Goal: Information Seeking & Learning: Learn about a topic

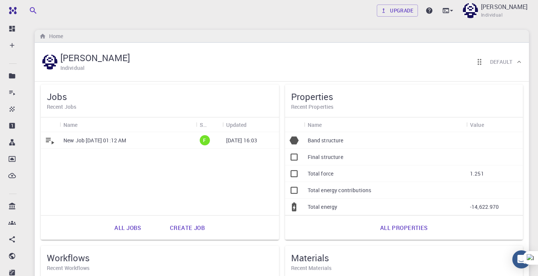
click at [117, 142] on p "New Job [DATE] 01:12 AM" at bounding box center [94, 141] width 63 height 8
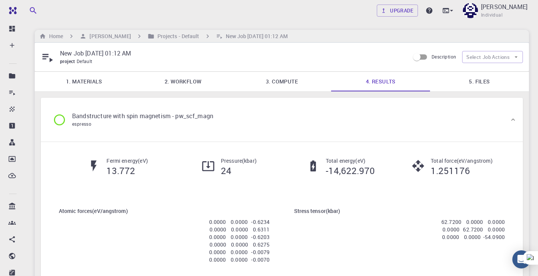
click at [98, 80] on link "1. Materials" at bounding box center [84, 82] width 99 height 20
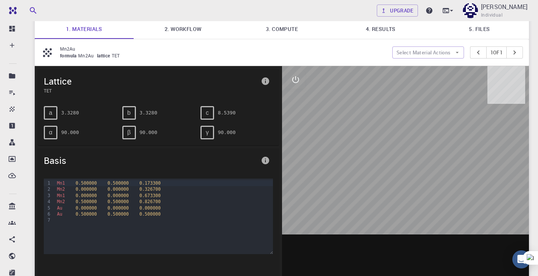
scroll to position [38, 0]
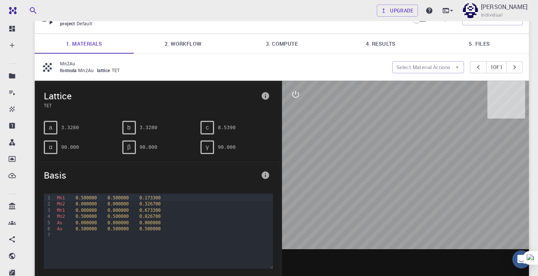
click at [62, 128] on pre "3.3280" at bounding box center [70, 127] width 18 height 13
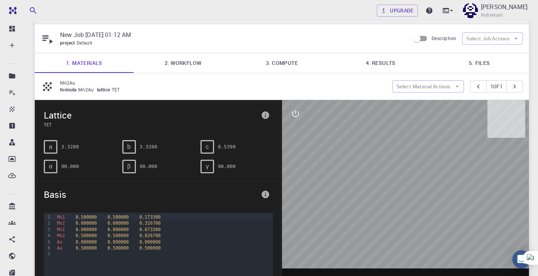
scroll to position [0, 0]
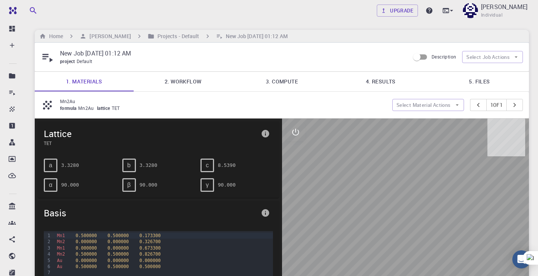
click at [178, 82] on link "2. Workflow" at bounding box center [183, 82] width 99 height 20
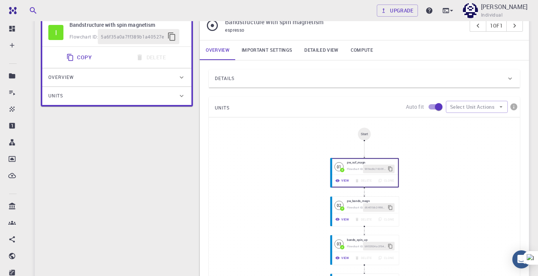
scroll to position [113, 0]
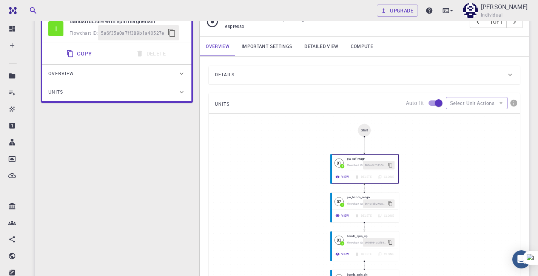
click at [323, 67] on div "Details" at bounding box center [364, 75] width 311 height 18
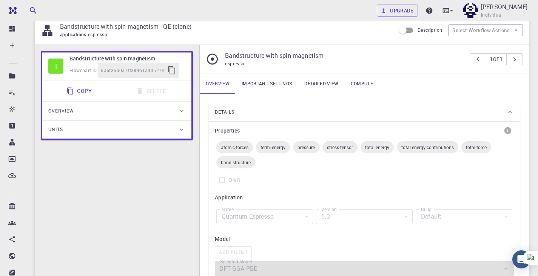
scroll to position [45, 0]
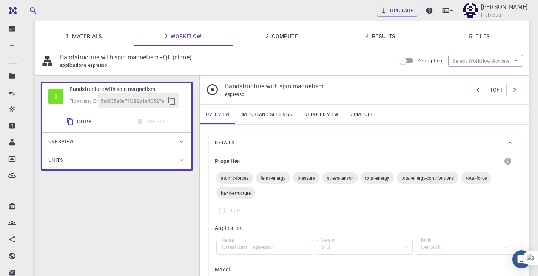
click at [284, 39] on link "3. Compute" at bounding box center [282, 36] width 99 height 20
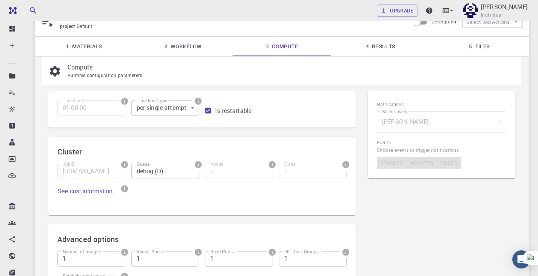
scroll to position [0, 0]
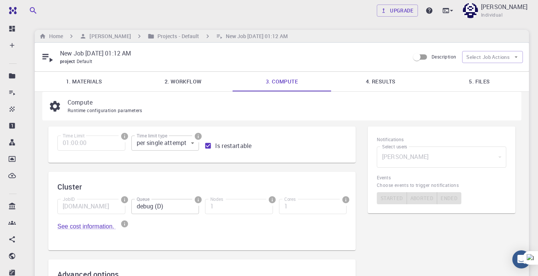
click at [361, 86] on link "4. Results" at bounding box center [380, 82] width 99 height 20
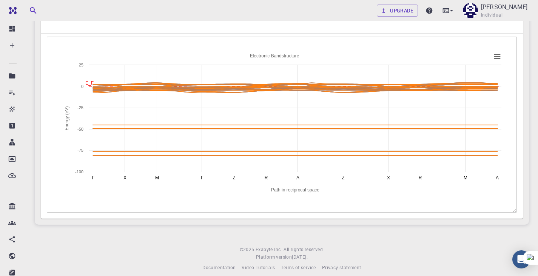
scroll to position [378, 0]
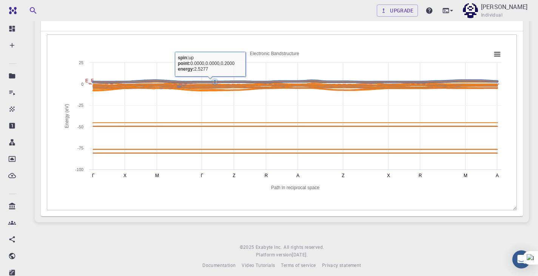
drag, startPoint x: 88, startPoint y: 70, endPoint x: 216, endPoint y: 79, distance: 128.7
click at [216, 79] on icon "Created with Highcharts 6.2.0 Г X M Г Z R A Z X R M A E_F Path in reciprocal sp…" at bounding box center [282, 121] width 447 height 151
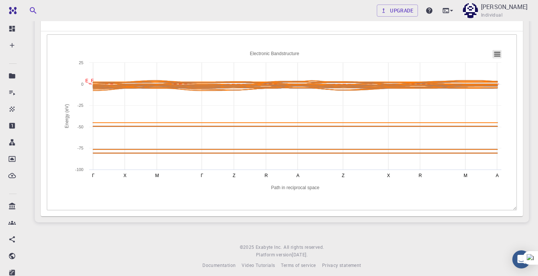
click at [494, 55] on rect at bounding box center [497, 54] width 9 height 8
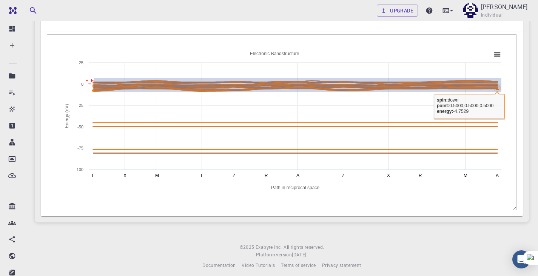
drag, startPoint x: 94, startPoint y: 78, endPoint x: 501, endPoint y: 92, distance: 407.7
click at [501, 92] on rect at bounding box center [282, 121] width 447 height 151
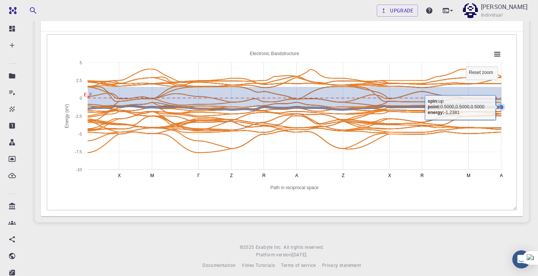
drag, startPoint x: 88, startPoint y: 87, endPoint x: 502, endPoint y: 107, distance: 415.1
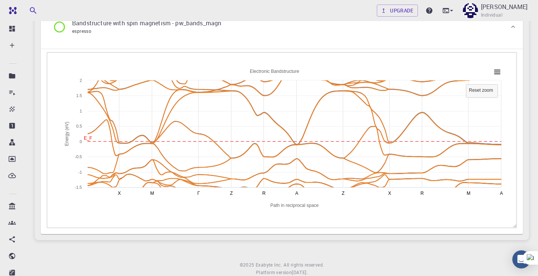
scroll to position [346, 0]
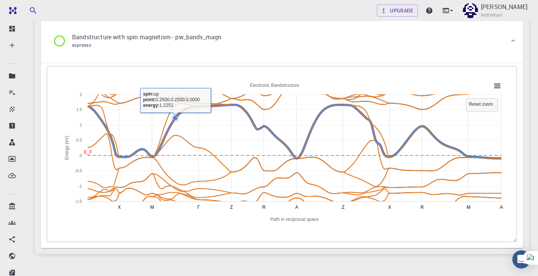
click at [177, 114] on icon at bounding box center [294, 132] width 422 height 54
click at [176, 115] on icon at bounding box center [294, 132] width 422 height 54
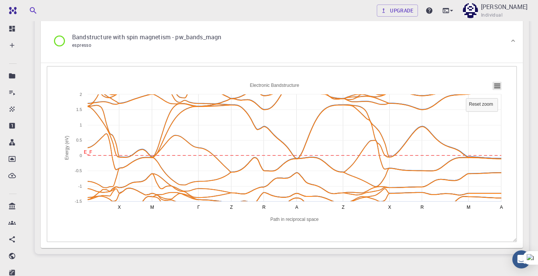
click at [498, 86] on icon at bounding box center [497, 86] width 5 height 4
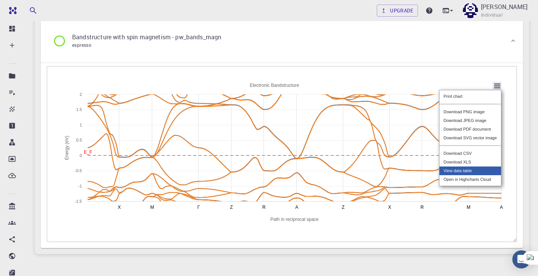
click at [461, 173] on div "View data table" at bounding box center [471, 171] width 62 height 9
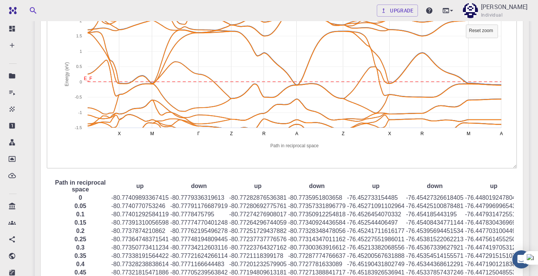
scroll to position [308, 0]
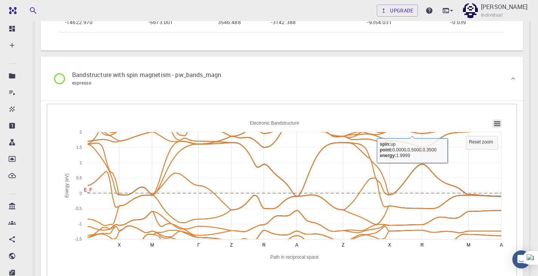
click at [495, 124] on icon at bounding box center [497, 124] width 5 height 4
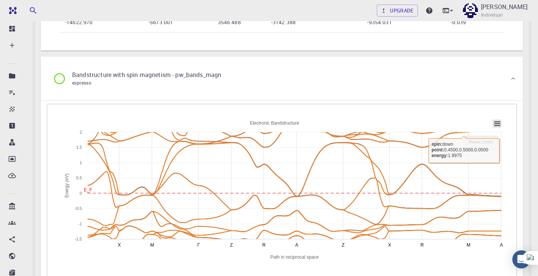
click at [497, 122] on icon at bounding box center [497, 124] width 5 height 4
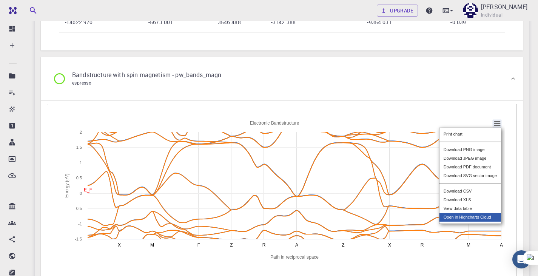
click at [482, 221] on div "Open in Highcharts Cloud" at bounding box center [471, 217] width 62 height 9
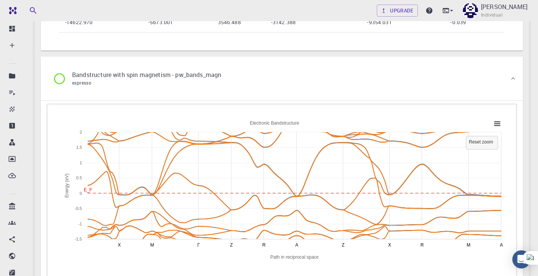
click at [488, 123] on rect at bounding box center [282, 191] width 447 height 151
click at [493, 125] on rect at bounding box center [497, 123] width 9 height 8
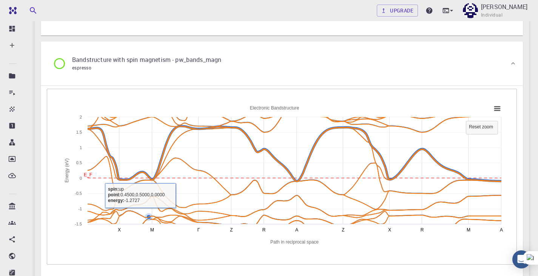
scroll to position [346, 0]
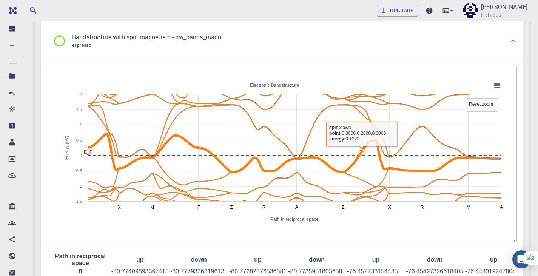
click at [361, 153] on icon at bounding box center [362, 152] width 8 height 8
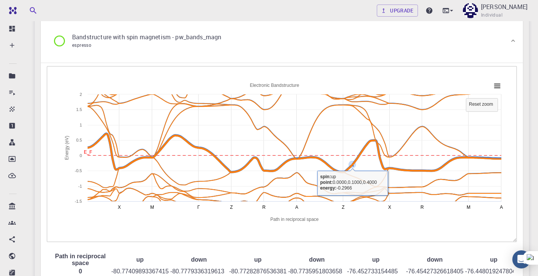
click at [355, 161] on icon at bounding box center [294, 153] width 422 height 38
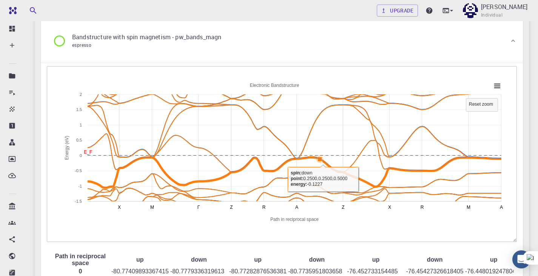
click at [322, 162] on icon at bounding box center [294, 153] width 422 height 38
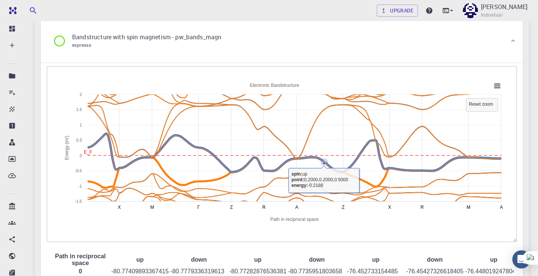
click at [322, 162] on icon at bounding box center [294, 153] width 422 height 38
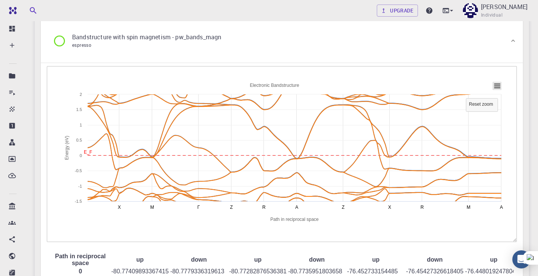
click at [495, 84] on icon at bounding box center [497, 86] width 5 height 4
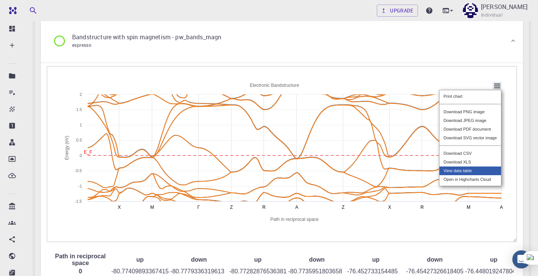
click at [478, 174] on div "View data table" at bounding box center [471, 171] width 62 height 9
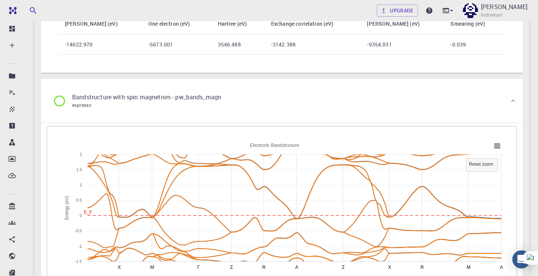
scroll to position [0, 0]
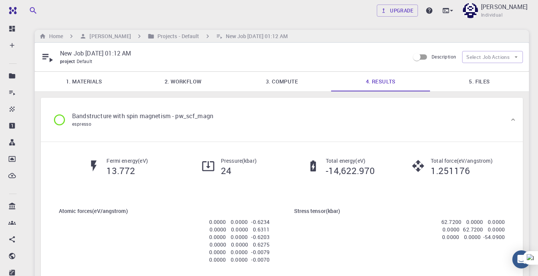
click at [479, 83] on link "5. Files" at bounding box center [479, 82] width 99 height 20
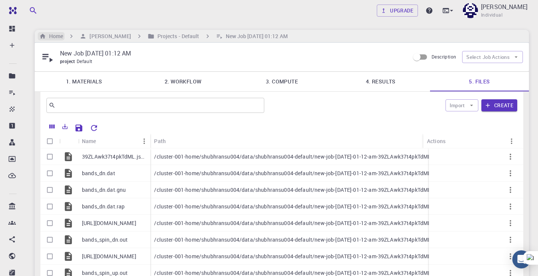
click at [57, 38] on h6 "Home" at bounding box center [54, 36] width 17 height 8
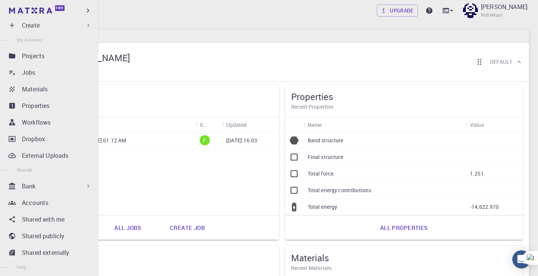
scroll to position [100, 0]
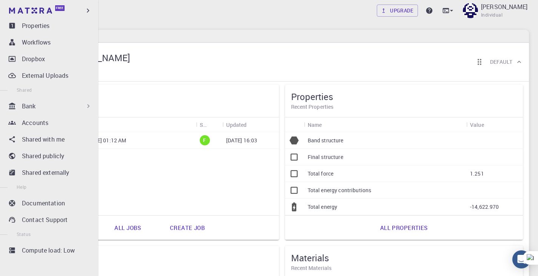
click at [61, 105] on div "Bank" at bounding box center [57, 106] width 70 height 9
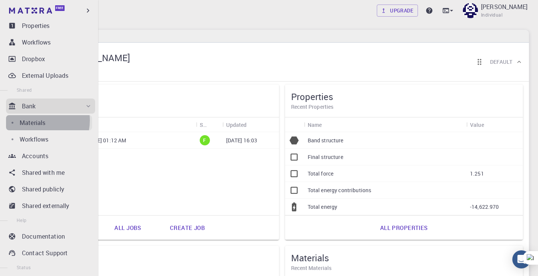
click at [37, 120] on p "Materials" at bounding box center [33, 122] width 26 height 9
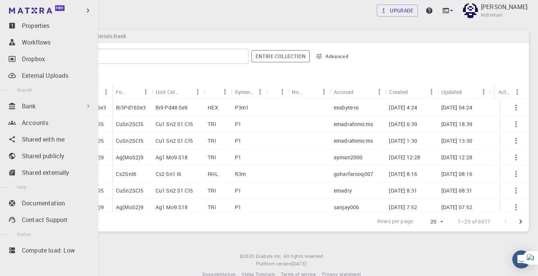
click at [76, 104] on div "Bank" at bounding box center [57, 106] width 70 height 9
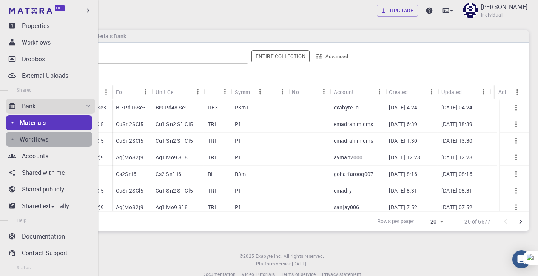
click at [53, 136] on div "Workflows" at bounding box center [56, 139] width 73 height 9
